Goal: Transaction & Acquisition: Obtain resource

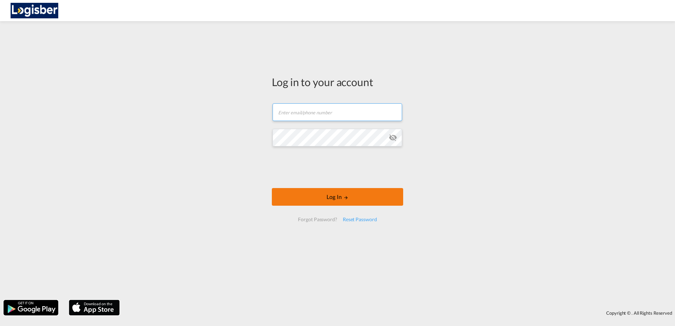
type input "[PERSON_NAME][EMAIL_ADDRESS][DOMAIN_NAME]"
click at [350, 198] on button "Log In" at bounding box center [337, 197] width 131 height 18
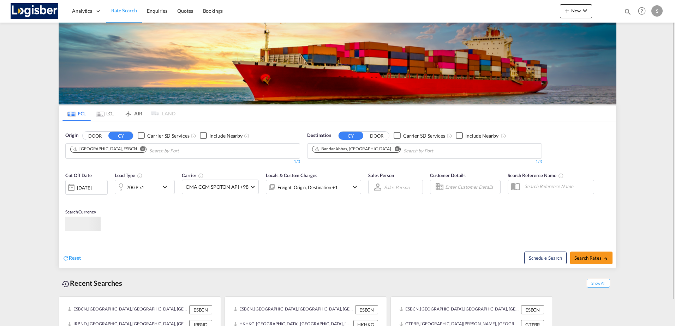
click at [114, 113] on md-tab-item "LCL" at bounding box center [105, 114] width 28 height 16
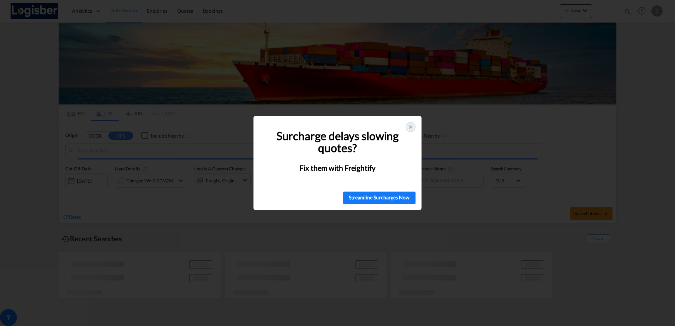
type input "Dalian, LN, CNDLC"
type input "[GEOGRAPHIC_DATA], ESBCN"
click at [412, 129] on icon at bounding box center [411, 127] width 6 height 6
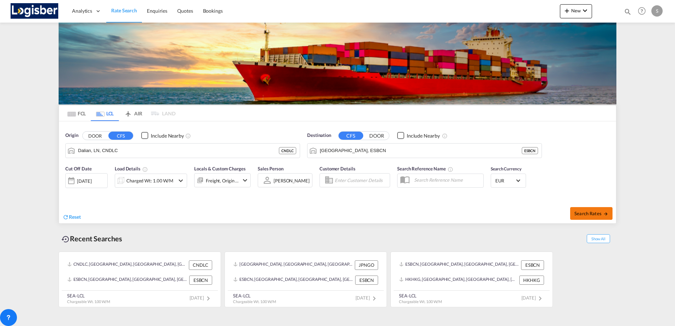
click at [580, 212] on span "Search Rates" at bounding box center [591, 214] width 34 height 6
type input "CNDLC to ESBCN / [DATE]"
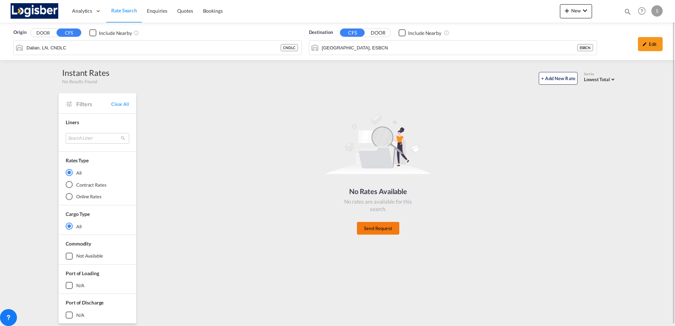
click at [370, 230] on button "Send Request" at bounding box center [378, 228] width 42 height 13
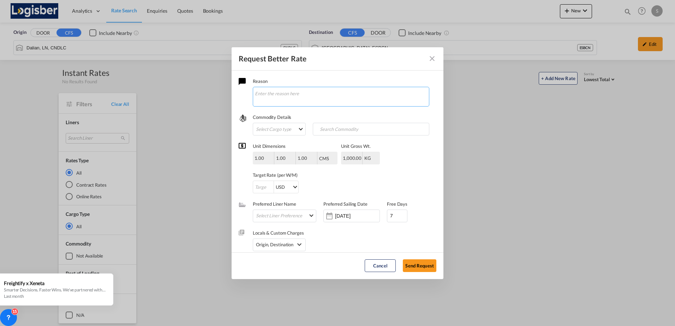
click at [263, 96] on textarea "Request Better Rate ..." at bounding box center [341, 97] width 176 height 20
click at [265, 127] on md-select "Select Cargo type FAK GCR GDSM General Cargo Hazardous Cargo Ambient Foodstuff …" at bounding box center [279, 129] width 53 height 13
click at [414, 153] on md-backdrop at bounding box center [337, 163] width 675 height 326
click at [430, 58] on md-icon "Close dialog" at bounding box center [432, 58] width 8 height 8
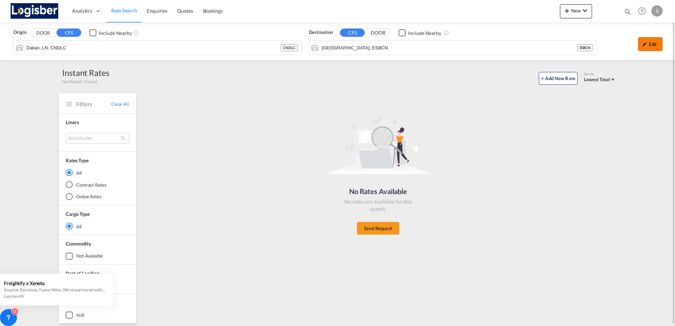
click at [646, 44] on md-icon "icon-pencil" at bounding box center [644, 44] width 5 height 5
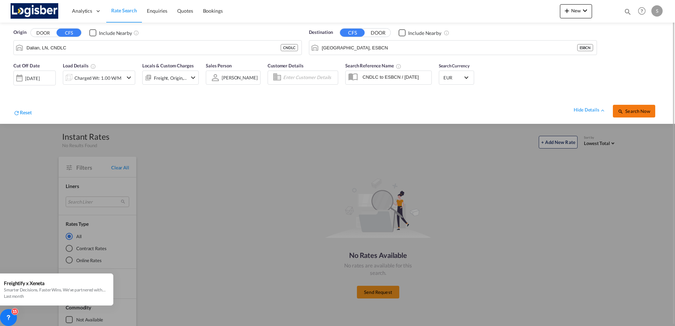
click at [633, 112] on span "Search Now" at bounding box center [634, 111] width 32 height 6
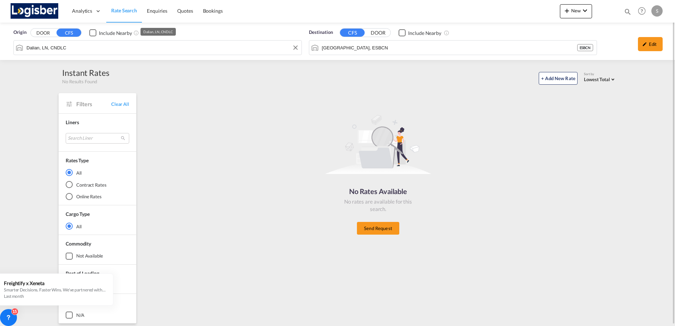
click at [214, 50] on input "Dalian, LN, CNDLC" at bounding box center [161, 47] width 271 height 11
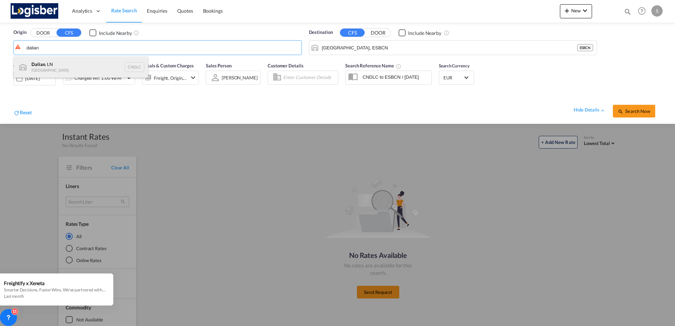
click at [40, 68] on div "Dalian , LN China CNDLC" at bounding box center [81, 66] width 134 height 21
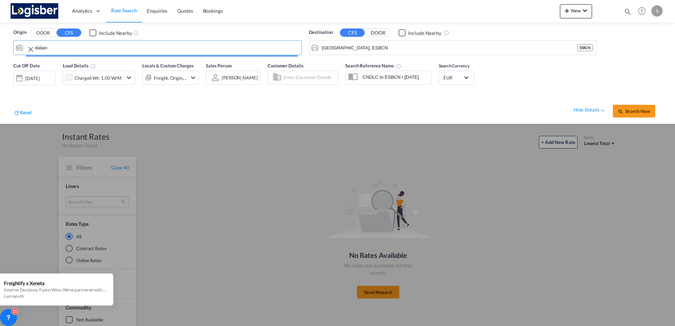
type input "Dalian, LN, CNDLC"
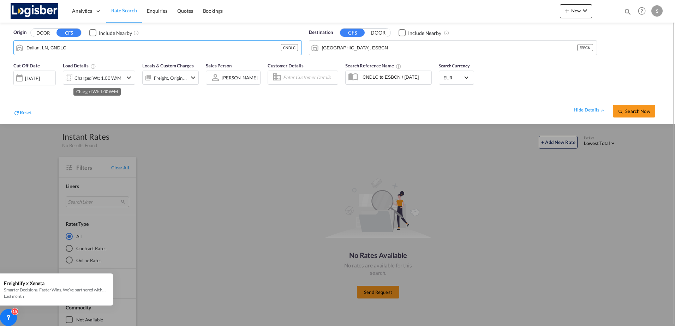
click at [75, 77] on div "Charged Wt: 1.00 W/M" at bounding box center [97, 78] width 47 height 10
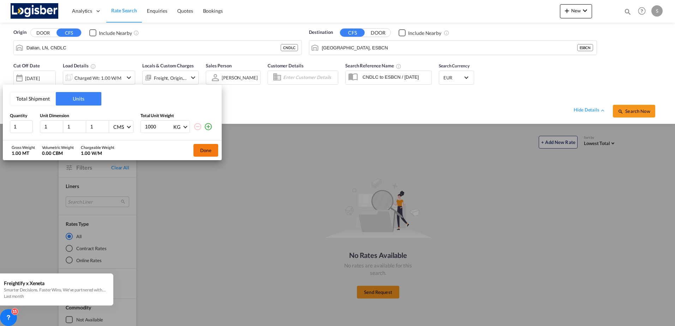
click at [204, 147] on button "Done" at bounding box center [205, 150] width 25 height 13
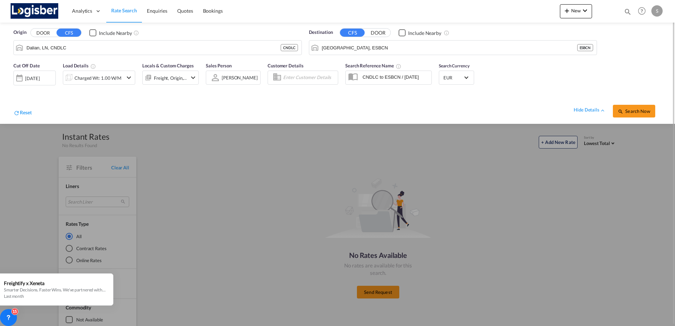
click at [189, 76] on md-icon "icon-chevron-down" at bounding box center [193, 77] width 8 height 8
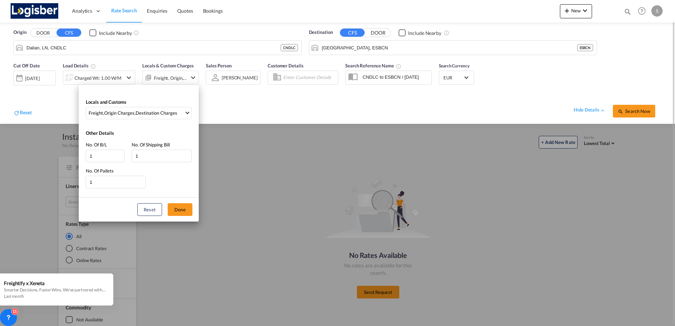
click at [189, 76] on div "Locals and Customs Freight , Origin Charges , Destination Charges Clear All Sel…" at bounding box center [337, 163] width 675 height 326
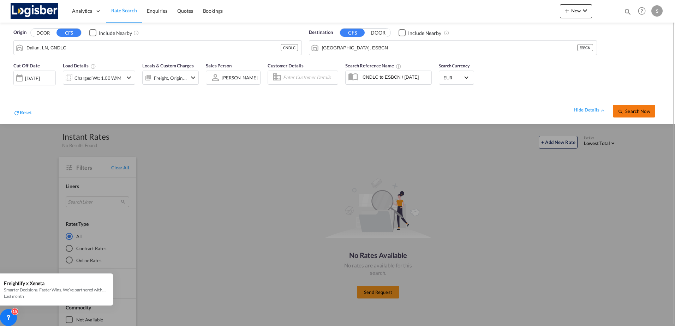
click at [646, 109] on span "Search Now" at bounding box center [634, 111] width 32 height 6
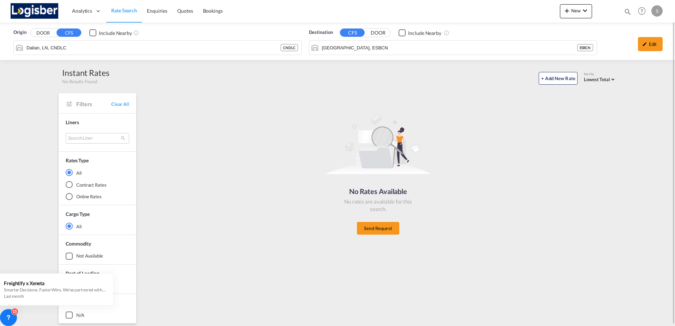
click at [120, 11] on span "Rate Search" at bounding box center [124, 10] width 26 height 6
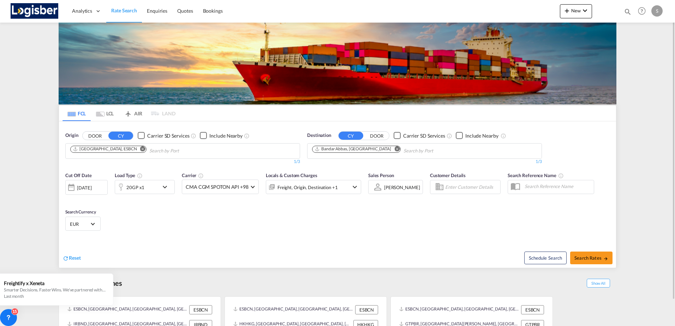
click at [102, 112] on md-icon "Use the left and right arrow keys to navigate between tabs" at bounding box center [100, 114] width 8 height 5
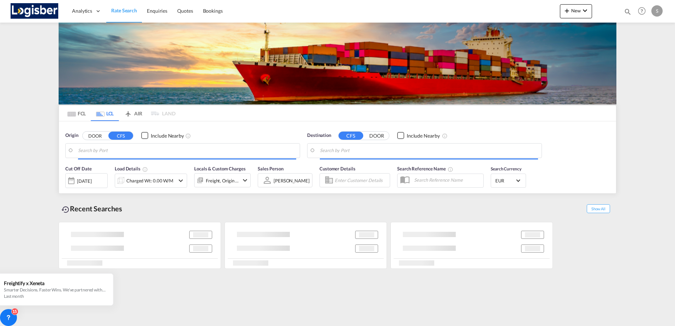
type input "Dalian, LN, CNDLC"
type input "[GEOGRAPHIC_DATA], ESBCN"
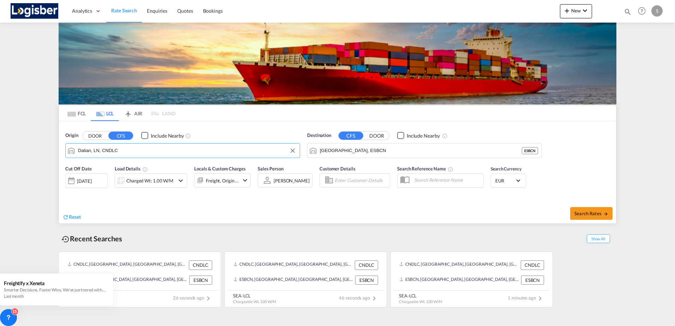
click at [95, 151] on input "Dalian, LN, CNDLC" at bounding box center [187, 150] width 218 height 11
click at [89, 180] on div "[DATE]" at bounding box center [84, 181] width 14 height 6
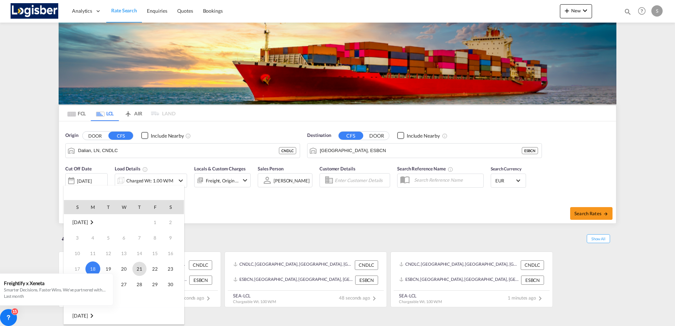
click at [140, 269] on span "21" at bounding box center [139, 269] width 14 height 14
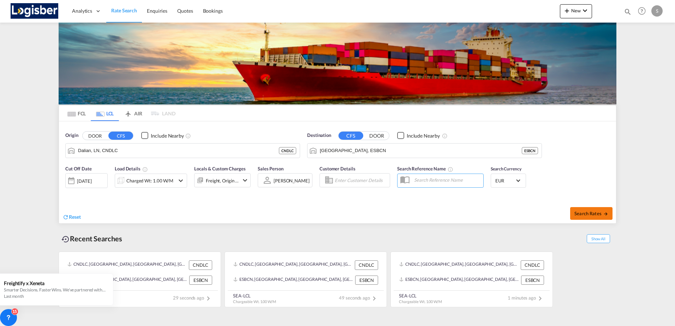
click at [588, 213] on span "Search Rates" at bounding box center [591, 214] width 34 height 6
type input "CNDLC to ESBCN / [DATE]"
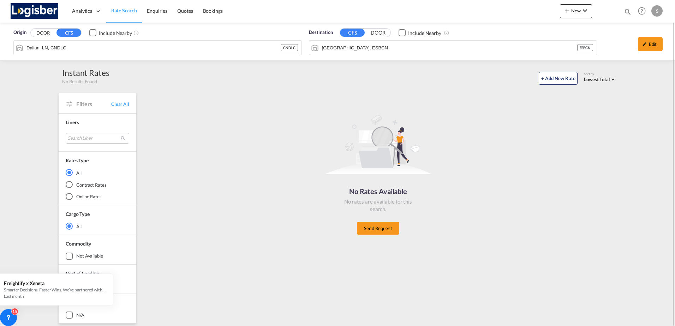
scroll to position [1, 0]
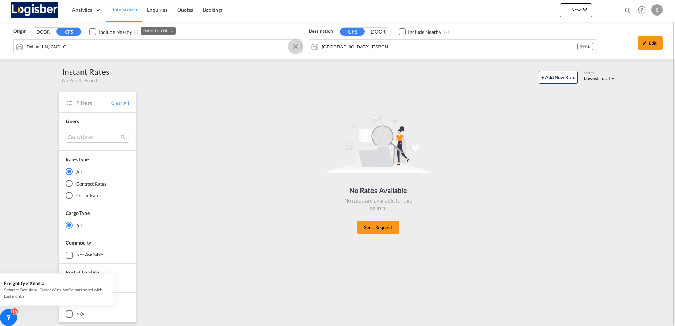
click at [293, 45] on button "Clear Input" at bounding box center [295, 46] width 11 height 11
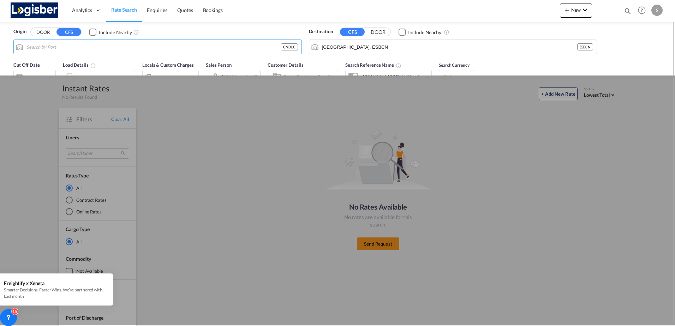
scroll to position [0, 0]
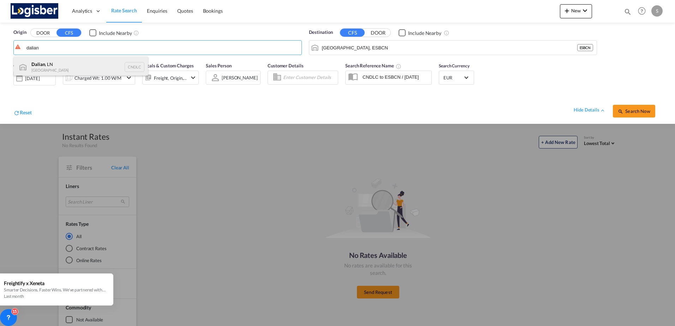
click at [47, 70] on div "Dalian , LN China CNDLC" at bounding box center [81, 66] width 134 height 21
type input "Dalian, LN, CNDLC"
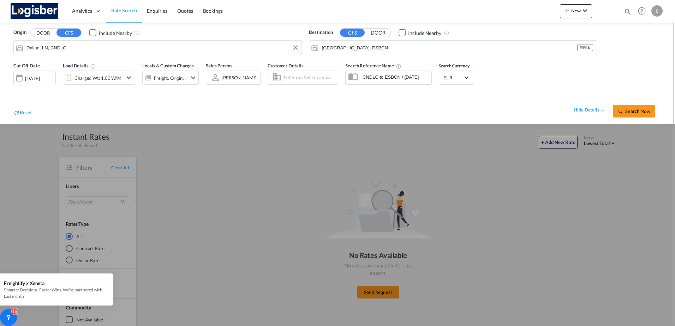
click at [36, 78] on div "[DATE]" at bounding box center [32, 78] width 14 height 6
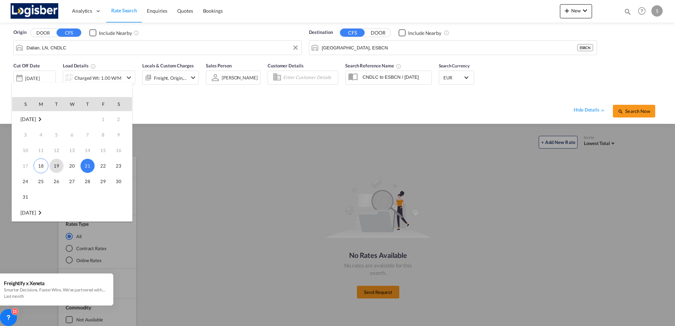
click at [57, 166] on span "19" at bounding box center [56, 166] width 14 height 14
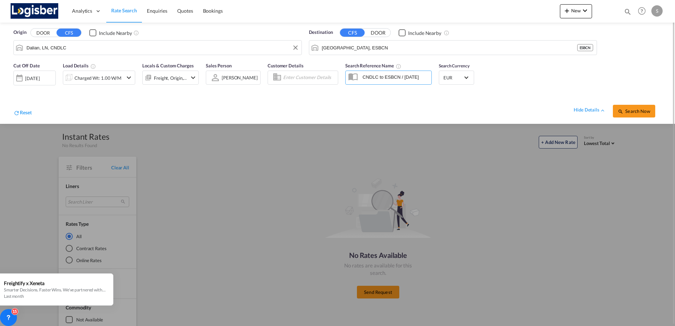
click at [192, 76] on md-icon "icon-chevron-down" at bounding box center [193, 77] width 8 height 8
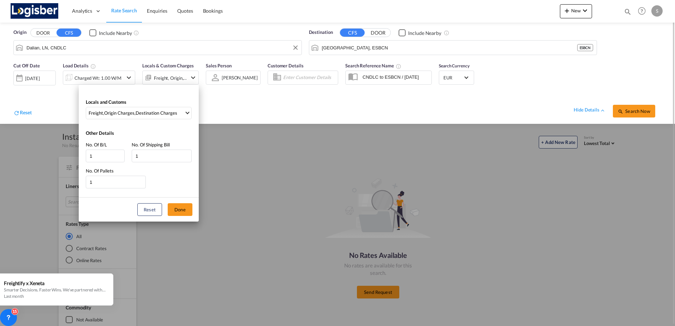
click at [192, 76] on div "Locals and Customs Freight , Origin Charges , Destination Charges Clear All Sel…" at bounding box center [337, 163] width 675 height 326
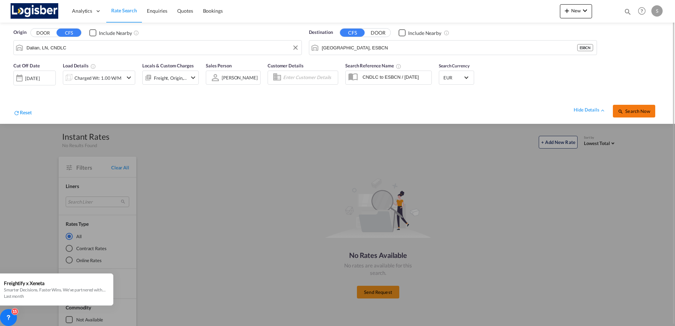
click at [645, 113] on span "Search Now" at bounding box center [634, 111] width 32 height 6
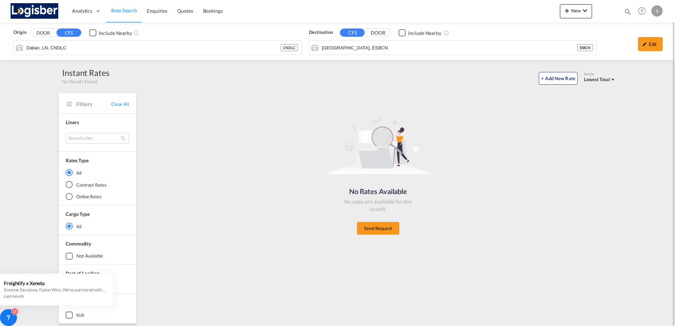
scroll to position [1, 0]
